Goal: Communication & Community: Share content

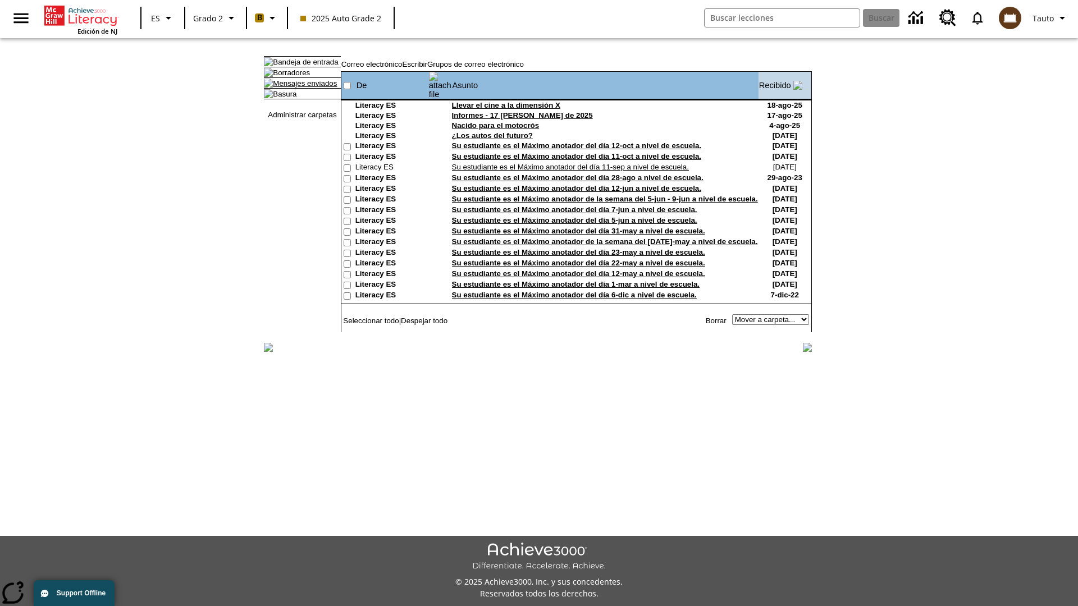
click at [299, 88] on link "Mensajes enviados" at bounding box center [305, 83] width 64 height 8
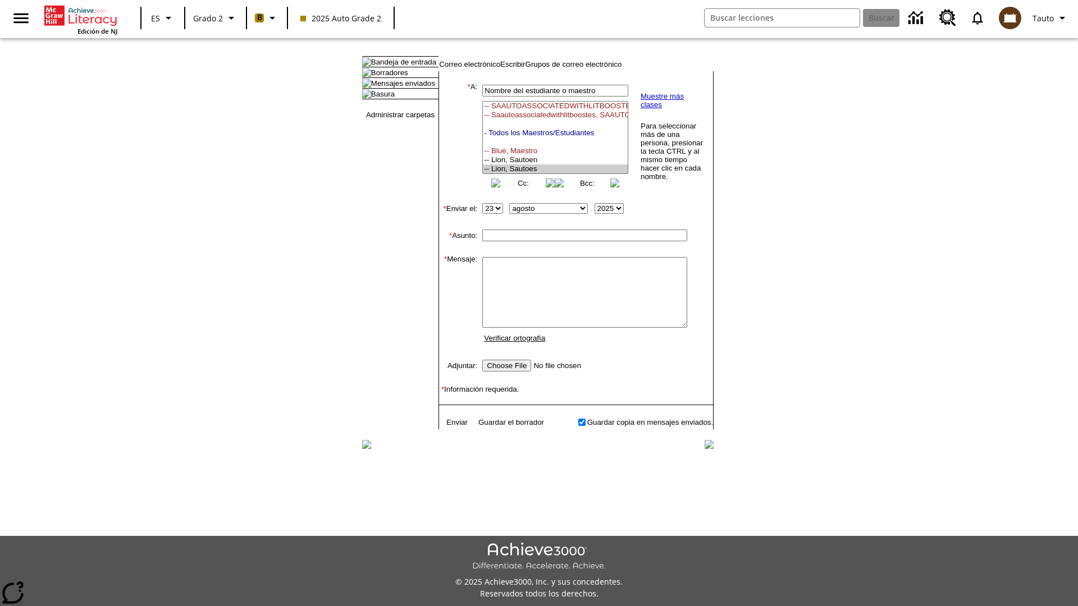
select select "U,21437111,1"
type input "Autotest-KiyrmYeOCG"
type textarea "email body message"
click at [451, 427] on link "Enviar" at bounding box center [456, 422] width 21 height 8
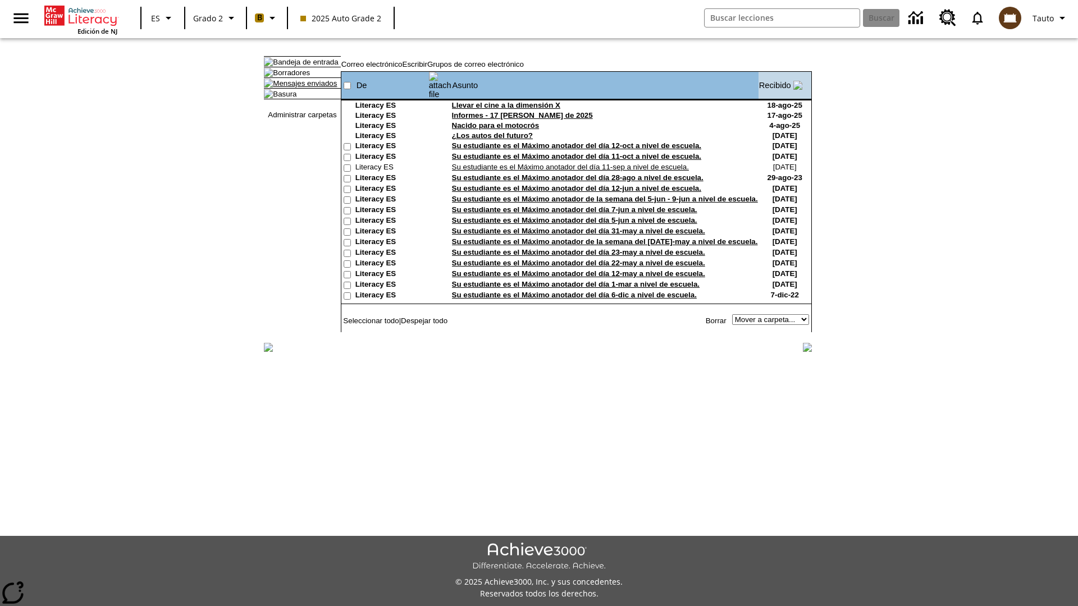
click at [299, 88] on link "Mensajes enviados" at bounding box center [305, 83] width 64 height 8
